Goal: Transaction & Acquisition: Purchase product/service

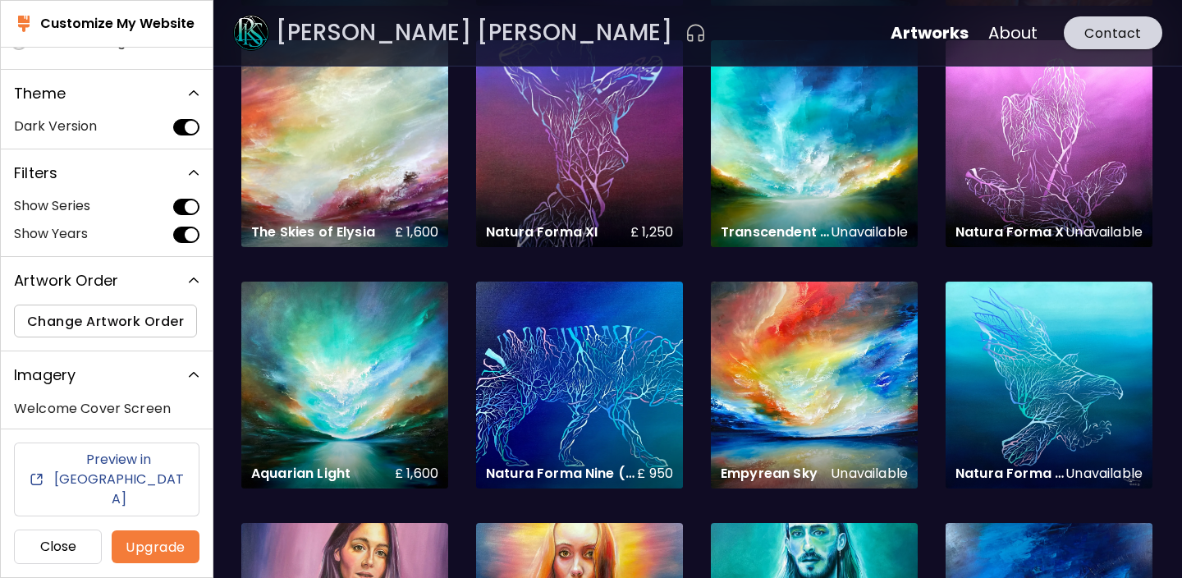
scroll to position [1524, 0]
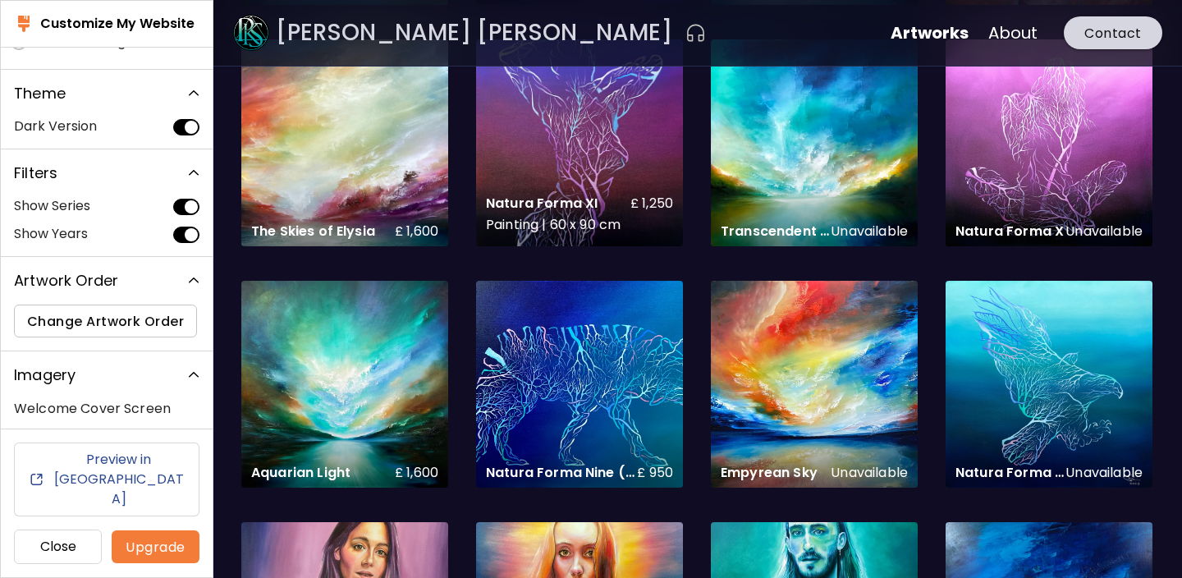
click at [517, 191] on div "Natura Forma XI £ 1,250 Painting | 60 x 90 cm" at bounding box center [579, 215] width 213 height 67
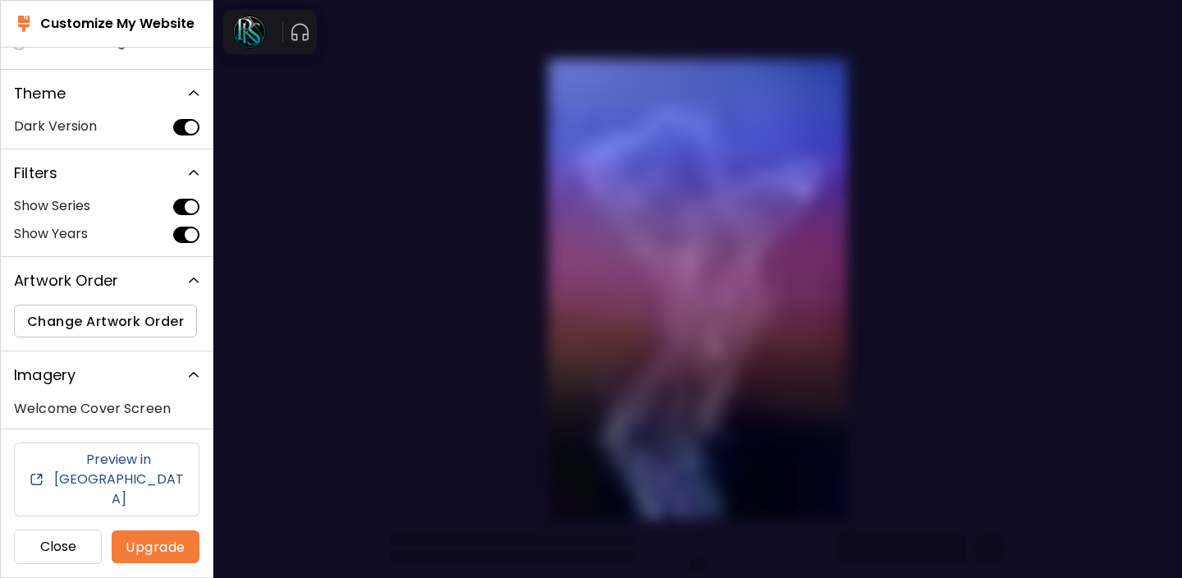
scroll to position [0, 0]
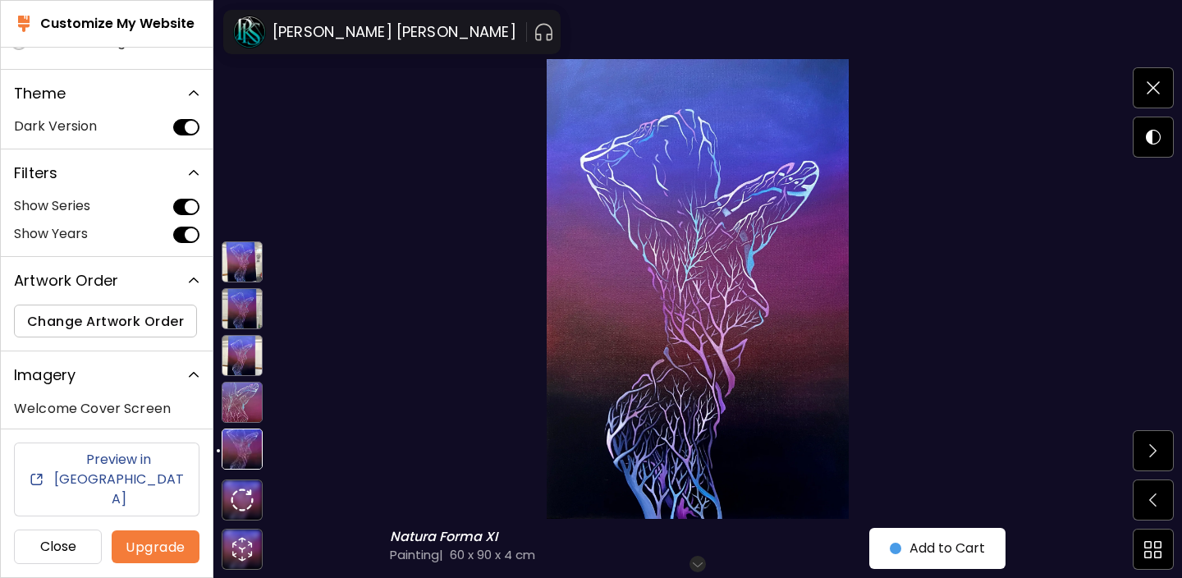
click at [250, 396] on img at bounding box center [242, 402] width 41 height 41
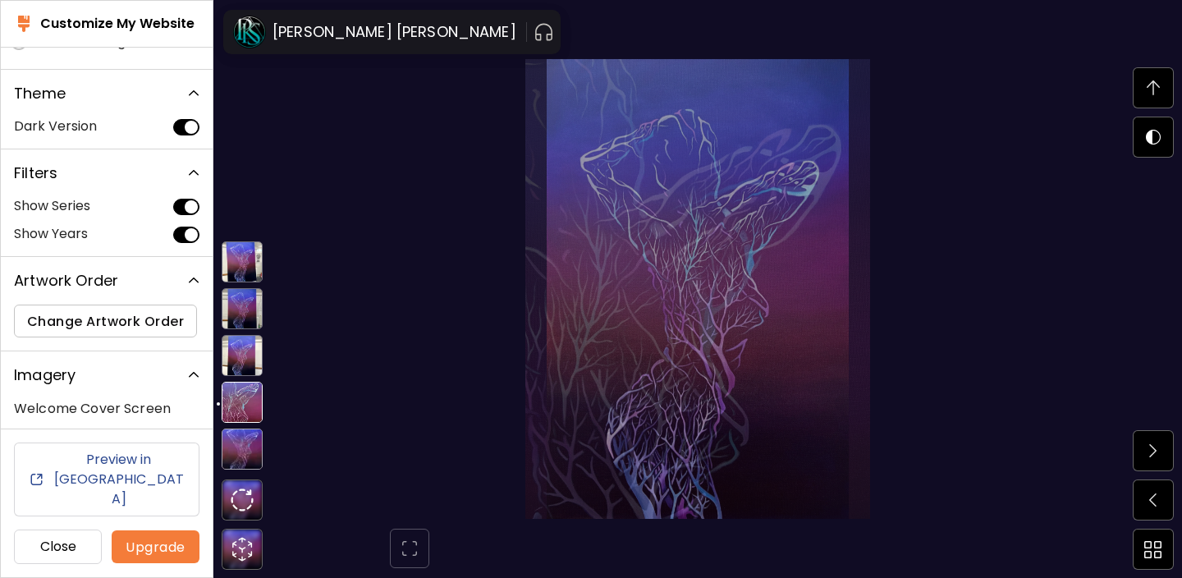
scroll to position [1361, 0]
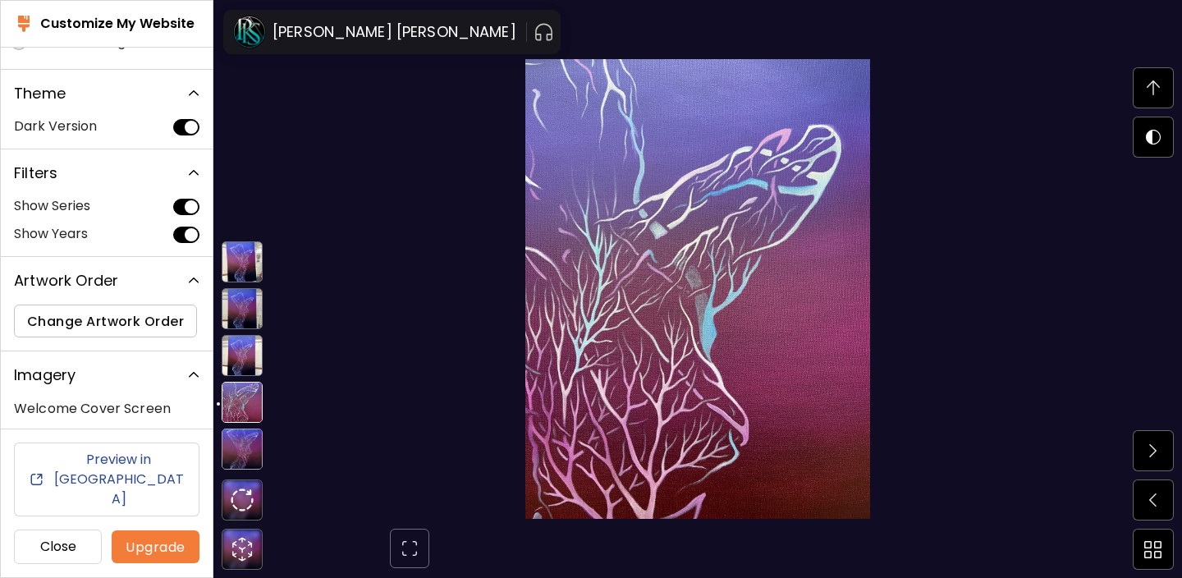
click at [247, 365] on img at bounding box center [242, 355] width 41 height 41
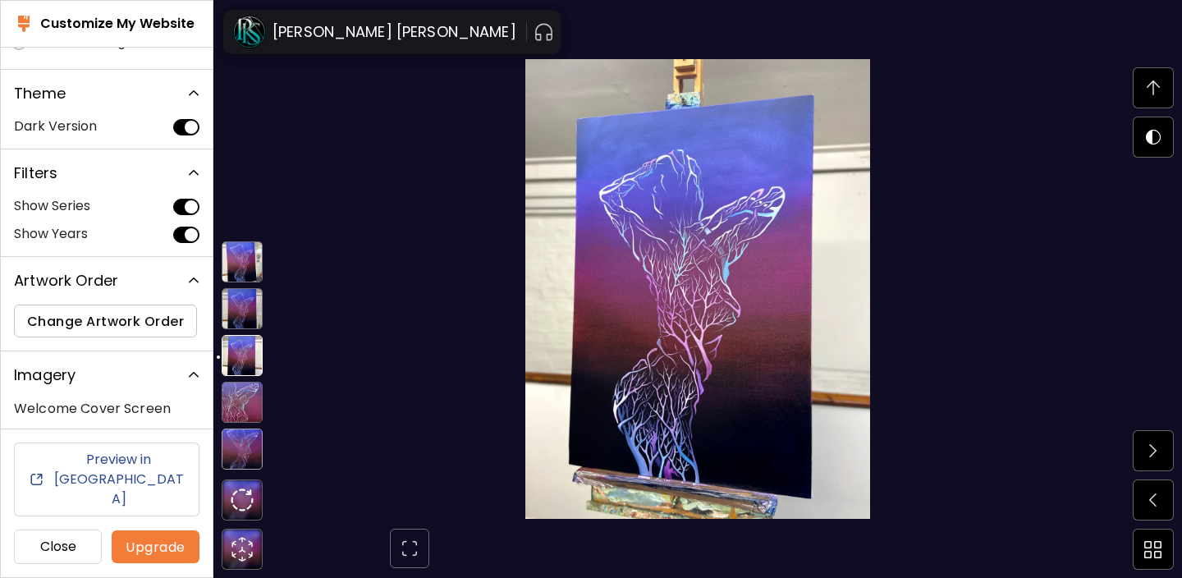
click at [250, 325] on img at bounding box center [242, 308] width 41 height 41
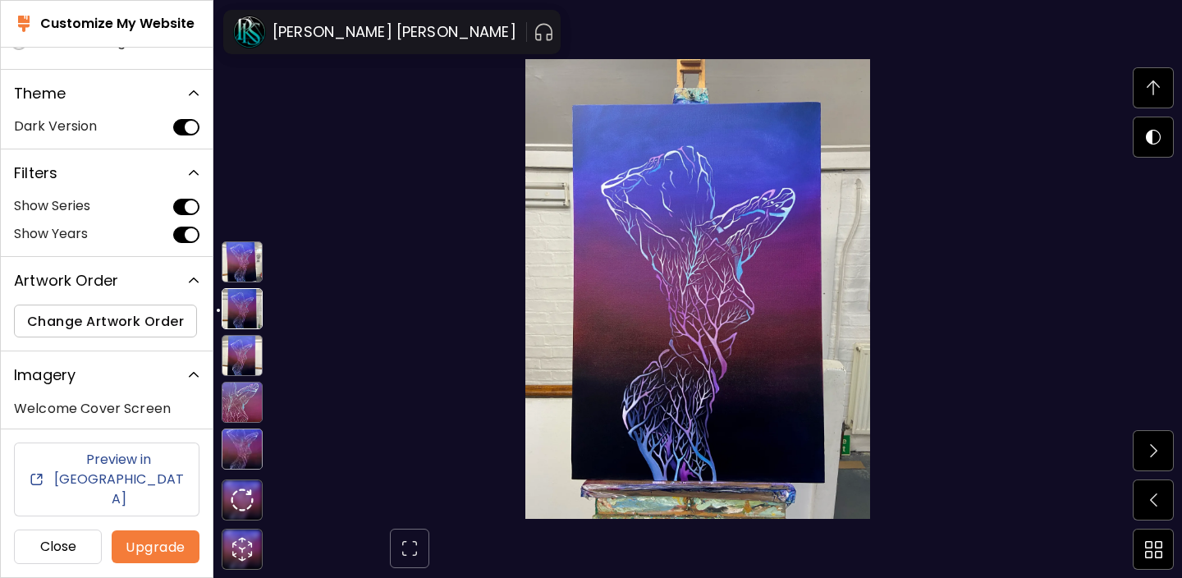
click at [251, 260] on img at bounding box center [242, 261] width 41 height 41
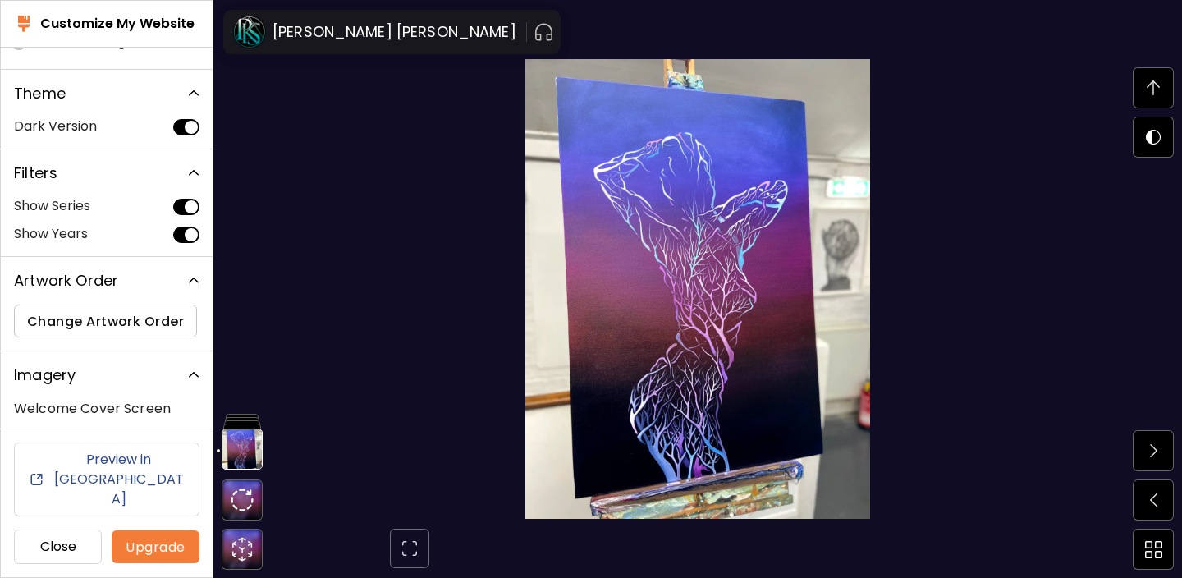
click at [1148, 84] on img at bounding box center [1153, 87] width 13 height 15
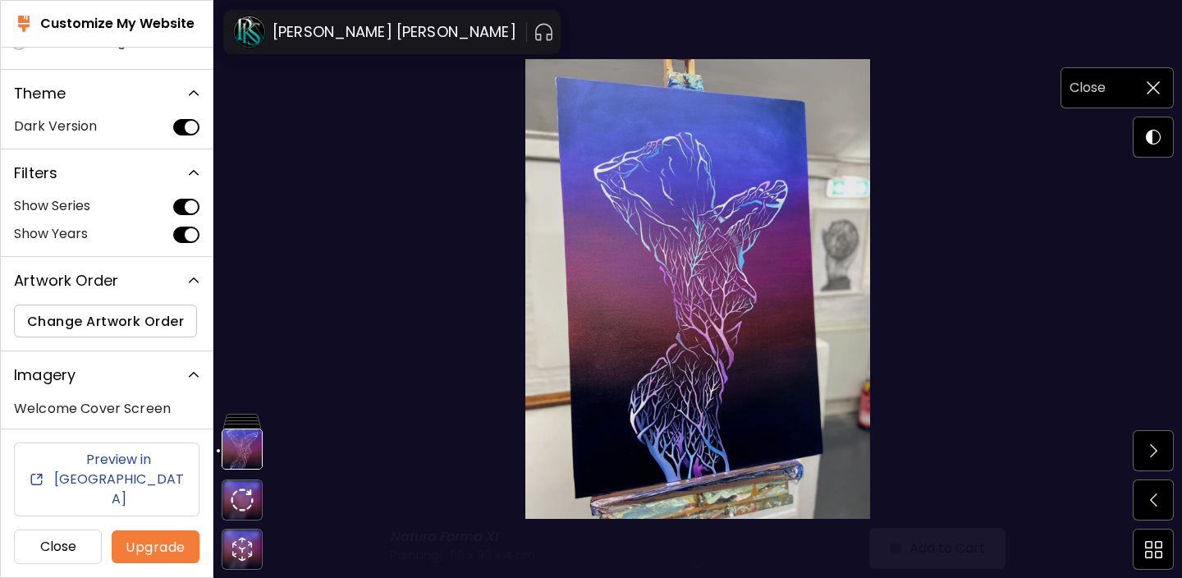
scroll to position [0, 0]
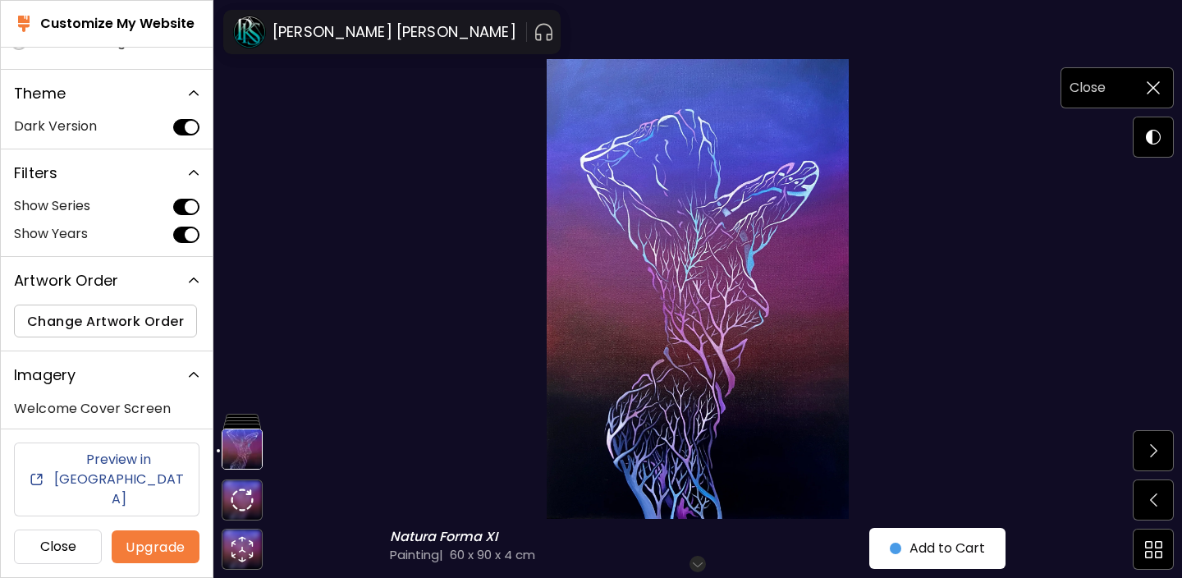
click at [1095, 84] on h6 "Close" at bounding box center [1088, 87] width 36 height 21
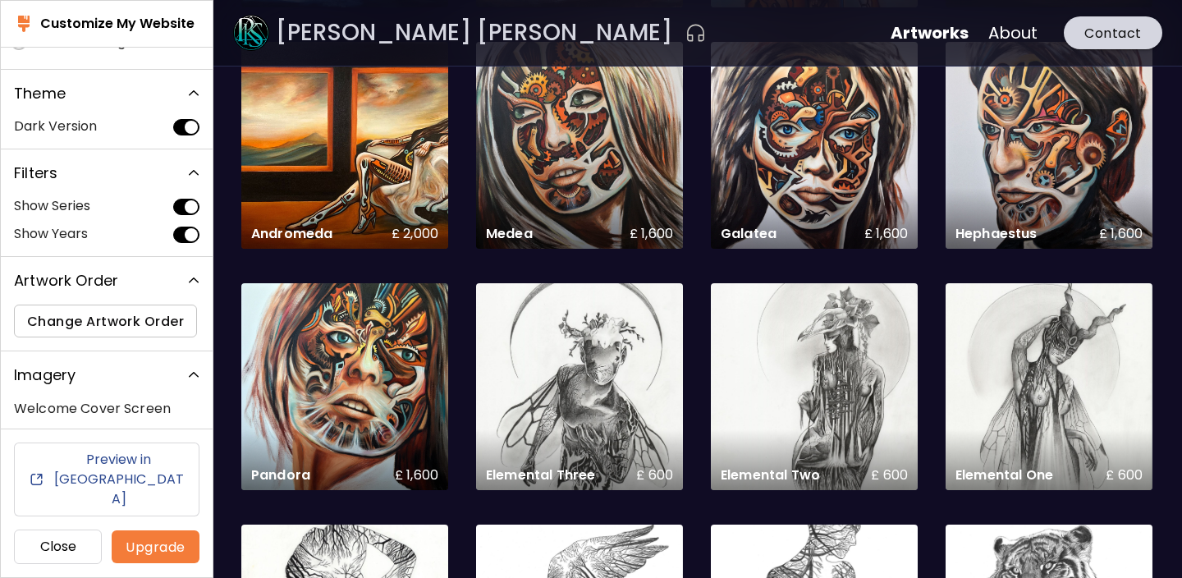
scroll to position [6116, 0]
